Goal: Task Accomplishment & Management: Use online tool/utility

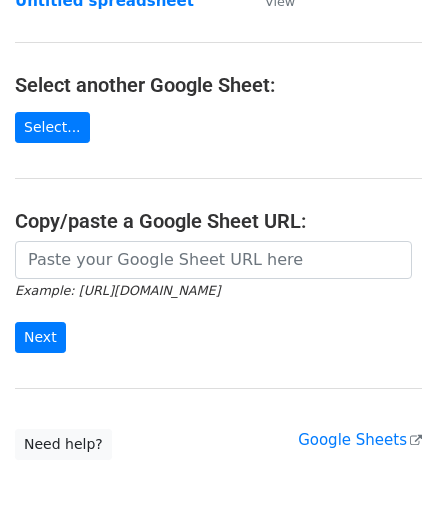
scroll to position [200, 0]
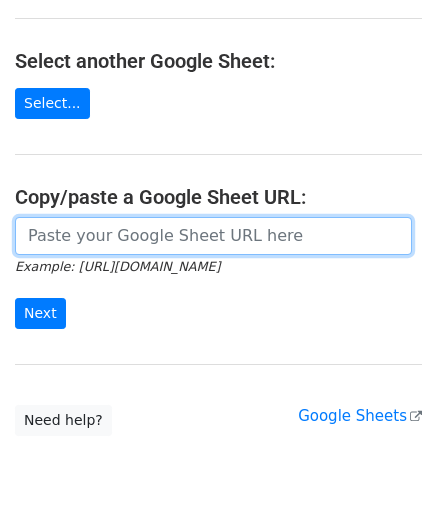
click at [70, 230] on input "url" at bounding box center [213, 236] width 397 height 38
paste input "[URL][DOMAIN_NAME]"
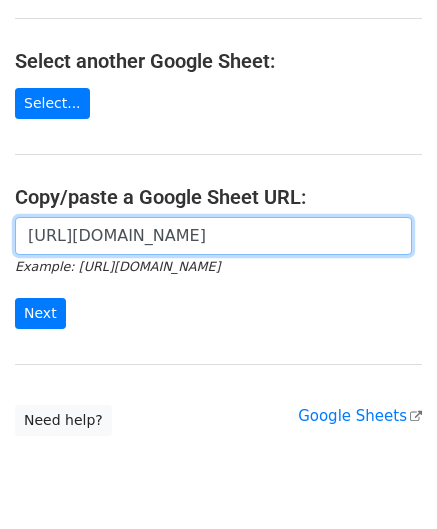
scroll to position [0, 424]
type input "[URL][DOMAIN_NAME]"
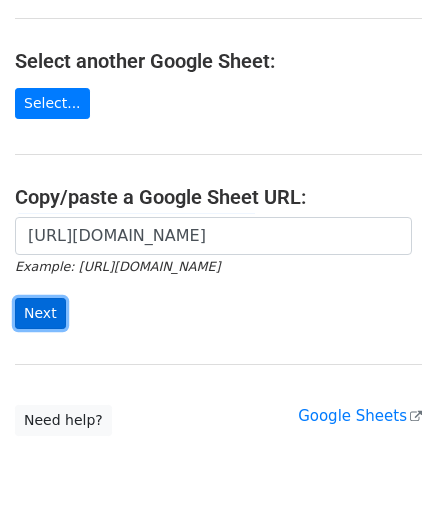
click at [32, 308] on input "Next" at bounding box center [40, 313] width 51 height 31
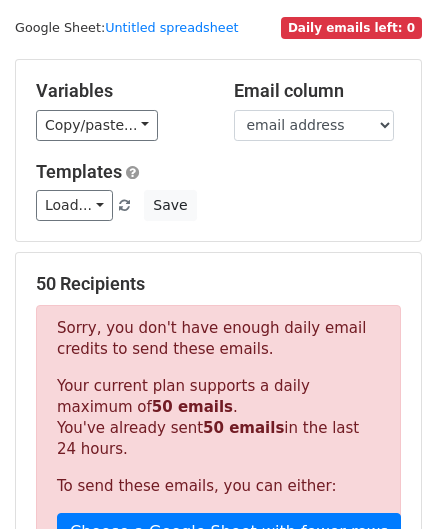
scroll to position [675, 0]
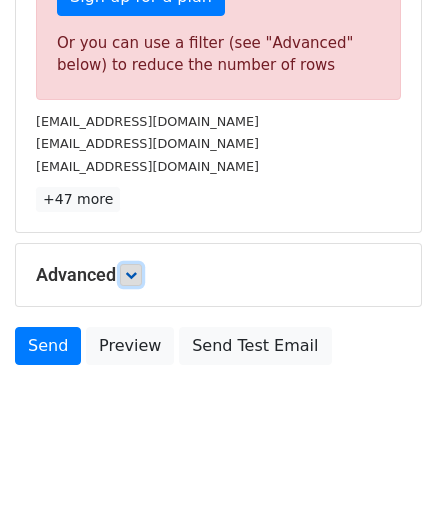
click at [133, 270] on icon at bounding box center [131, 275] width 12 height 12
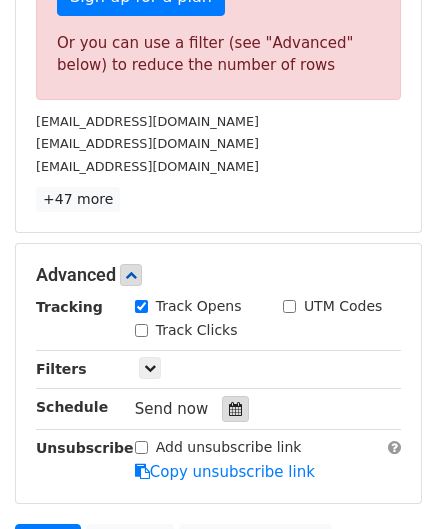
click at [229, 408] on icon at bounding box center [235, 409] width 13 height 14
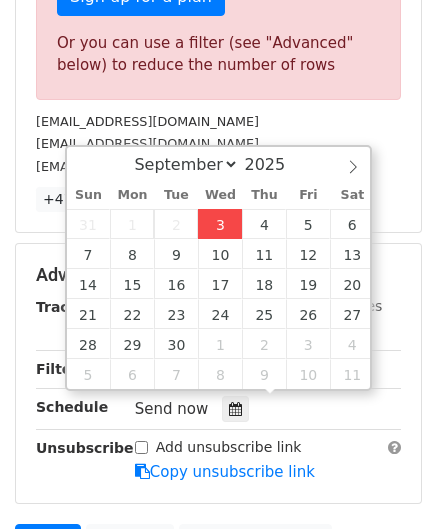
type input "2025-09-03 12:00"
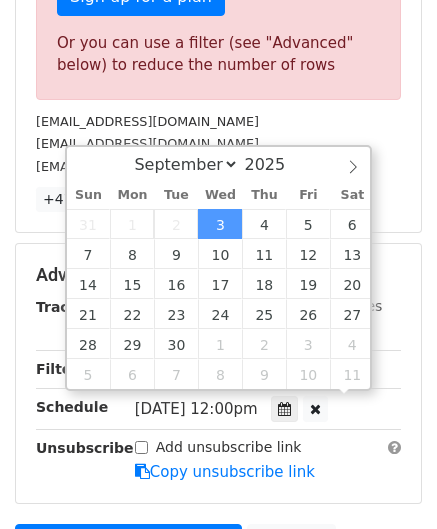
scroll to position [0, 0]
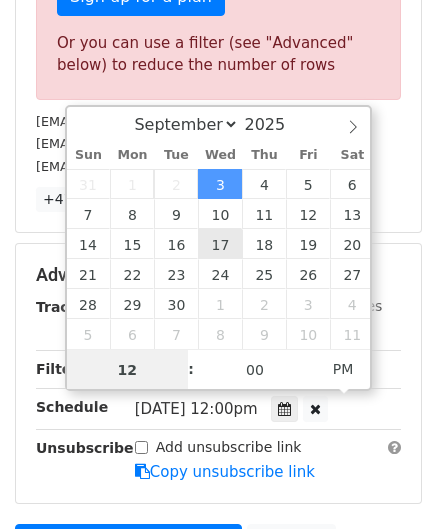
paste input "6"
type input "6"
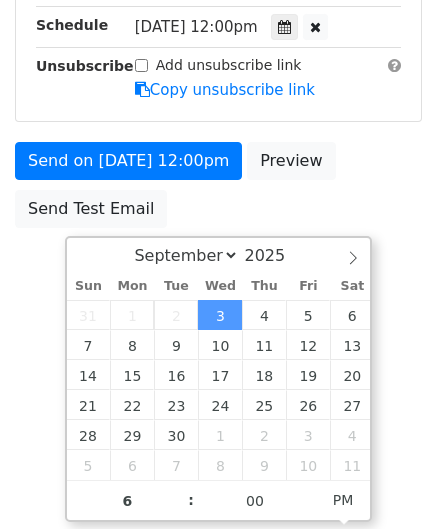
type input "2025-09-03 18:00"
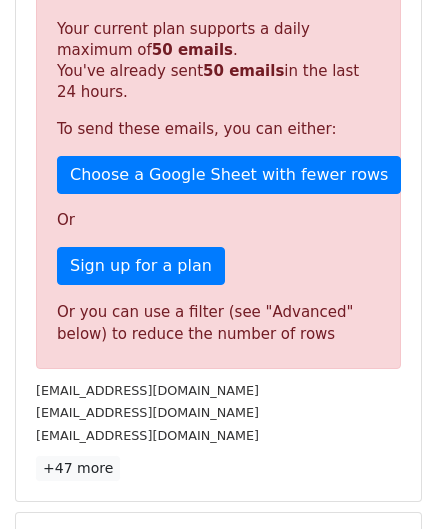
scroll to position [917, 0]
